Goal: Task Accomplishment & Management: Complete application form

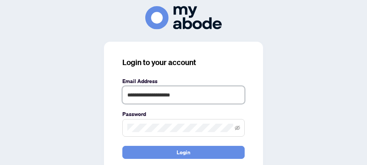
type input "**********"
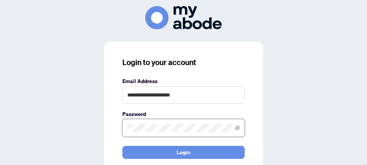
click at [122, 146] on button "Login" at bounding box center [183, 152] width 122 height 13
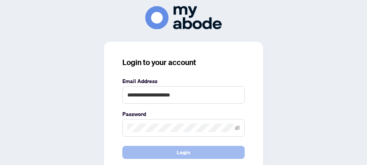
click at [181, 153] on span "Login" at bounding box center [184, 152] width 14 height 12
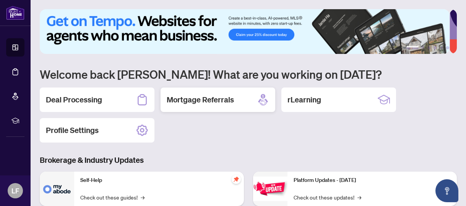
click at [195, 99] on h2 "Mortgage Referrals" at bounding box center [200, 99] width 67 height 11
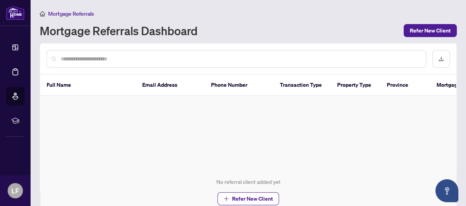
scroll to position [48, 0]
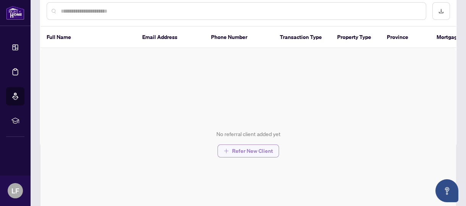
click at [244, 151] on span "Refer New Client" at bounding box center [252, 151] width 41 height 12
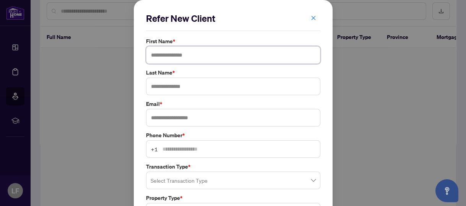
click at [159, 55] on input "text" at bounding box center [233, 55] width 174 height 18
click at [146, 49] on input "text" at bounding box center [233, 55] width 174 height 18
type input "*****"
type input "****"
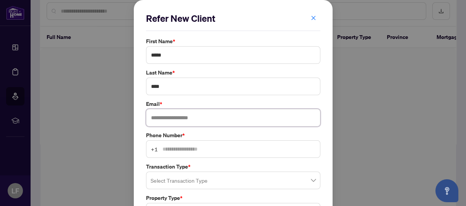
click at [151, 114] on input "text" at bounding box center [233, 118] width 174 height 18
type input "**********"
click at [162, 149] on input "text" at bounding box center [238, 149] width 153 height 8
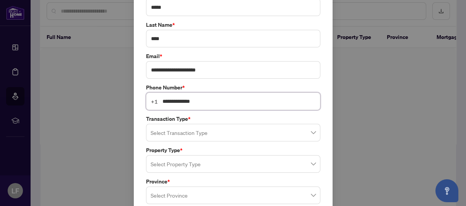
click at [308, 131] on span at bounding box center [233, 132] width 165 height 15
type input "**********"
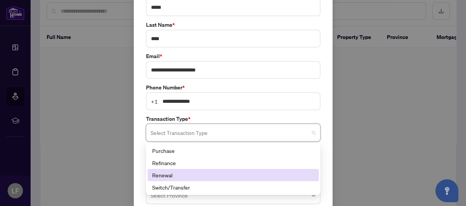
click at [181, 176] on div "Renewal" at bounding box center [233, 175] width 162 height 8
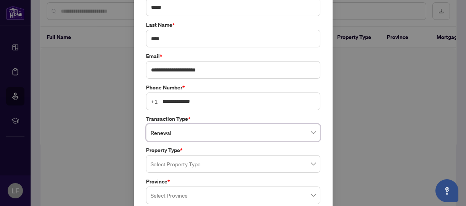
scroll to position [96, 0]
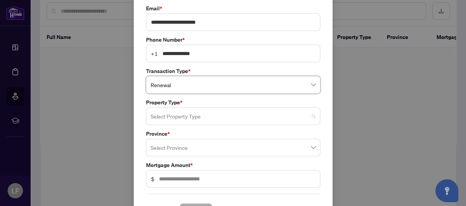
click at [309, 115] on span at bounding box center [233, 116] width 165 height 15
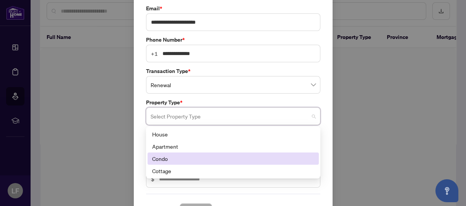
click at [187, 157] on div "Condo" at bounding box center [233, 158] width 162 height 8
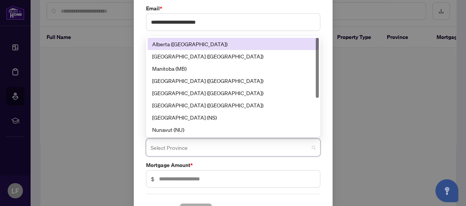
click at [226, 150] on input "search" at bounding box center [230, 148] width 158 height 17
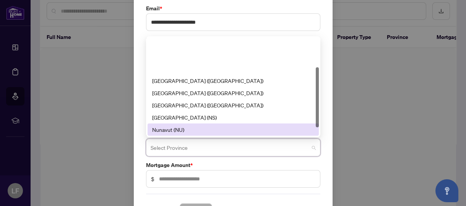
scroll to position [48, 0]
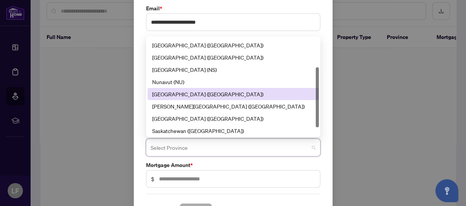
click at [183, 94] on div "Ontario (ON)" at bounding box center [233, 94] width 162 height 8
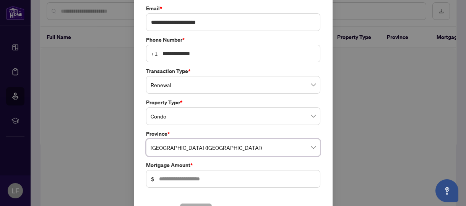
scroll to position [116, 0]
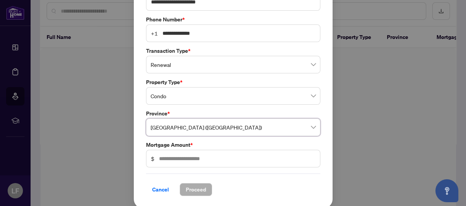
click at [309, 63] on span "Renewal" at bounding box center [233, 64] width 165 height 15
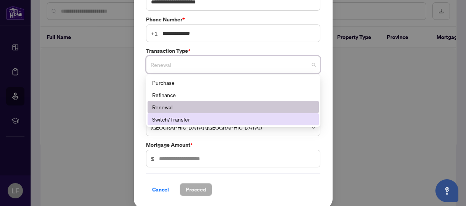
click at [194, 117] on div "Switch/Transfer" at bounding box center [233, 119] width 162 height 8
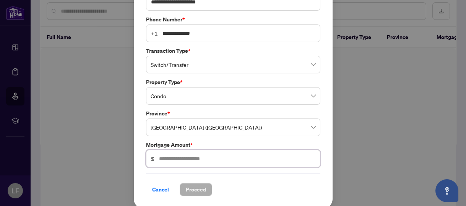
click at [184, 156] on input "text" at bounding box center [237, 158] width 156 height 8
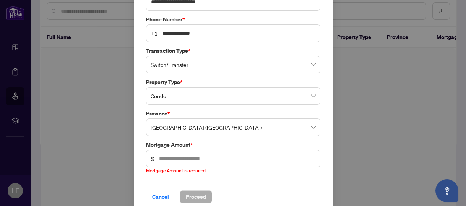
scroll to position [124, 0]
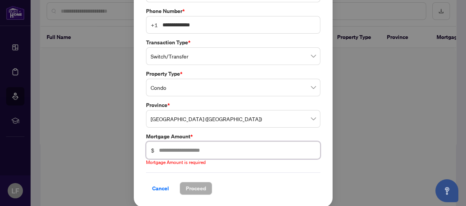
click at [159, 148] on input "text" at bounding box center [237, 150] width 156 height 8
click at [309, 55] on span "Switch/Transfer" at bounding box center [233, 56] width 165 height 15
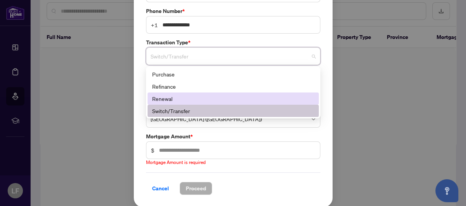
click at [269, 184] on div "Cancel Proceed" at bounding box center [233, 188] width 174 height 13
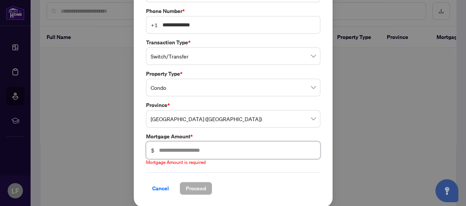
click at [159, 151] on input "text" at bounding box center [237, 150] width 156 height 8
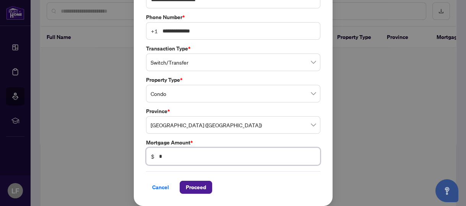
scroll to position [116, 0]
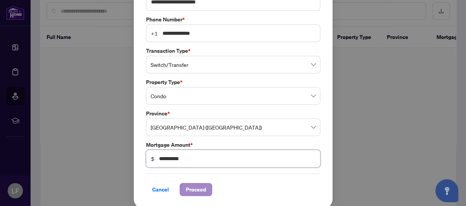
type input "**********"
click at [194, 186] on span "Proceed" at bounding box center [196, 189] width 20 height 12
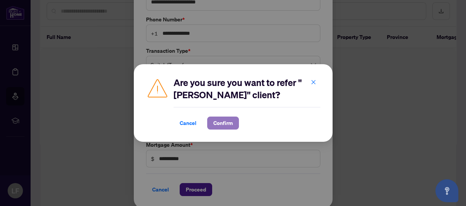
click at [222, 122] on span "Confirm" at bounding box center [222, 123] width 19 height 12
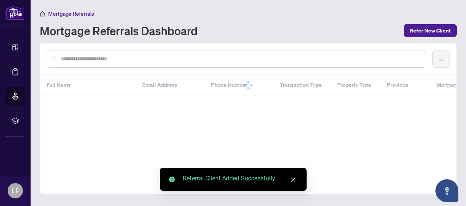
scroll to position [0, 0]
